Goal: Information Seeking & Learning: Learn about a topic

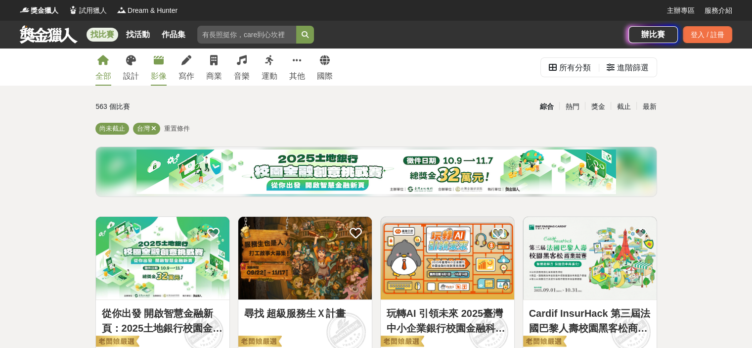
click at [155, 69] on link "影像" at bounding box center [159, 66] width 16 height 37
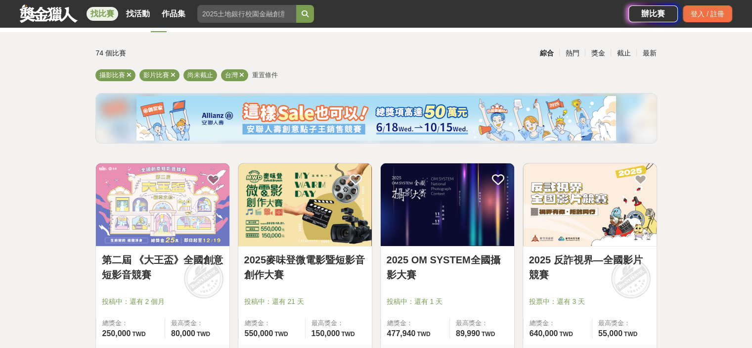
scroll to position [99, 0]
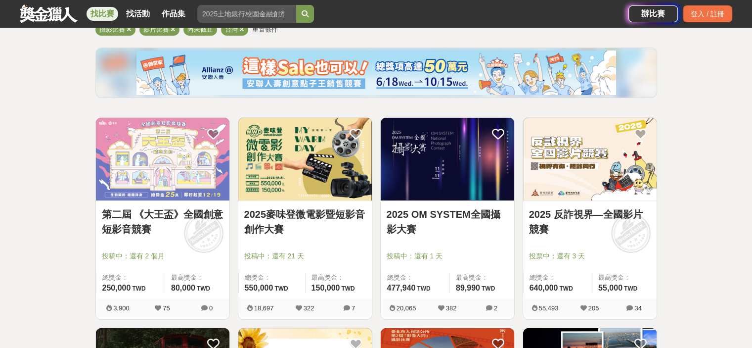
click at [434, 155] on img at bounding box center [448, 159] width 134 height 83
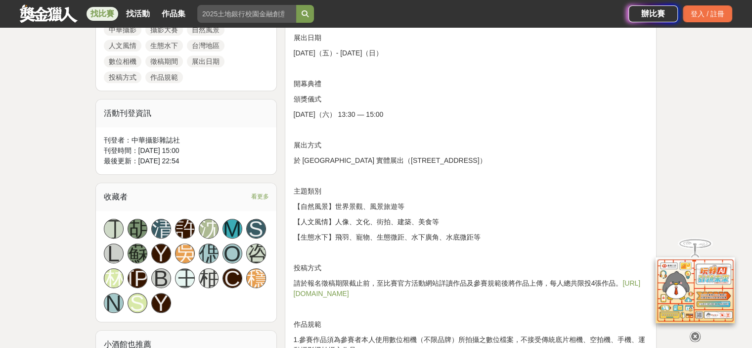
scroll to position [692, 0]
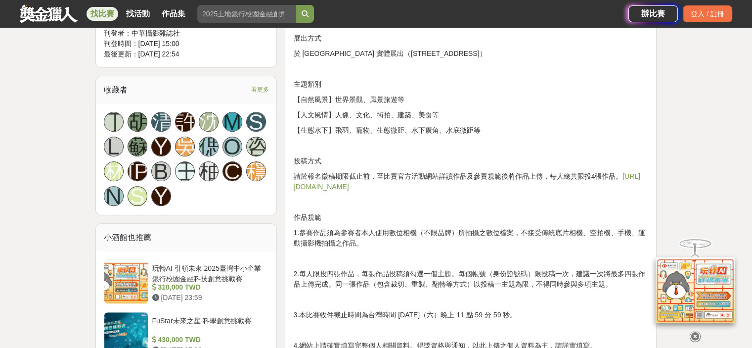
click at [344, 183] on link "https://omsystemtwonpc.yuanyu.tw" at bounding box center [466, 181] width 347 height 18
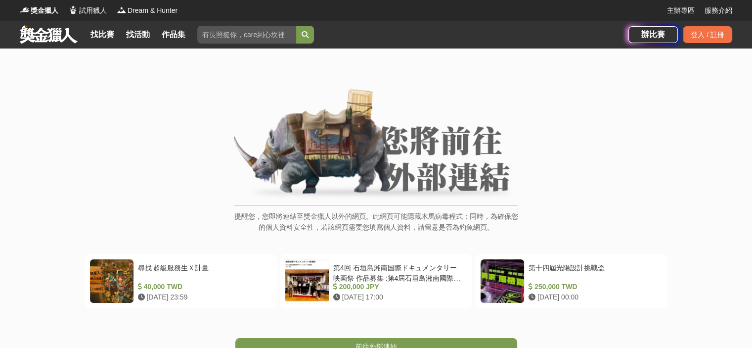
scroll to position [99, 0]
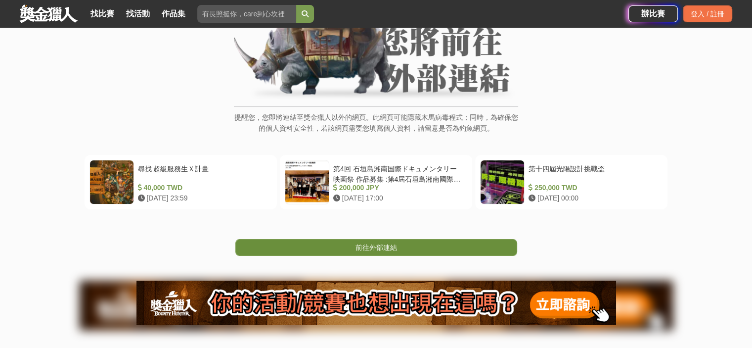
click at [354, 242] on link "前往外部連結" at bounding box center [376, 247] width 282 height 17
